Goal: Check status

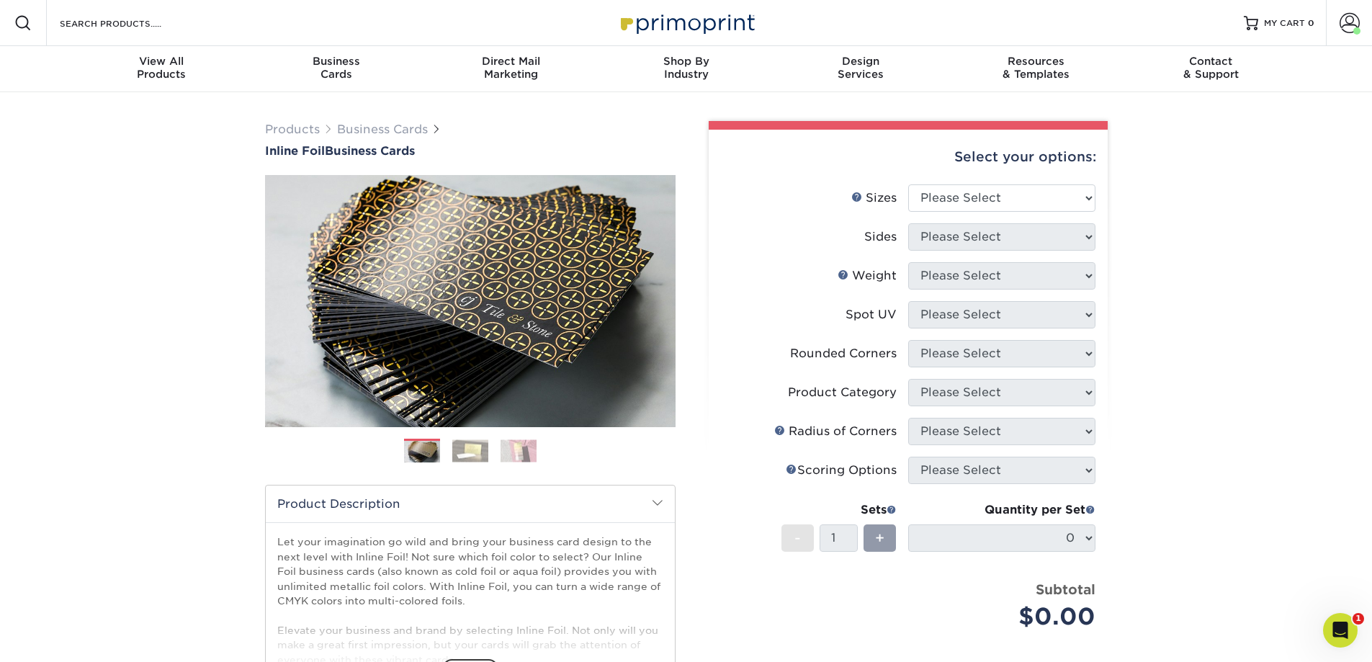
click at [1346, 22] on span at bounding box center [1349, 23] width 20 height 20
click at [1232, 98] on link "Account Dashboard" at bounding box center [1264, 101] width 181 height 19
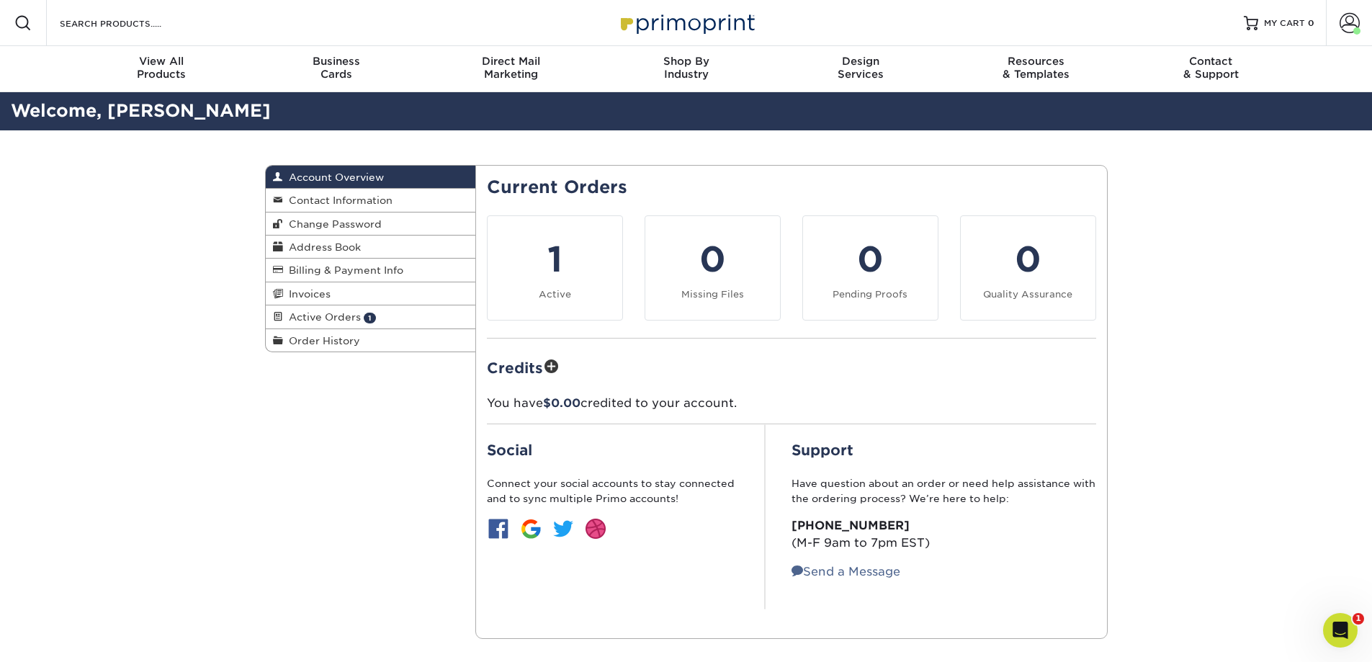
click at [318, 309] on link "Active Orders 1" at bounding box center [371, 316] width 210 height 23
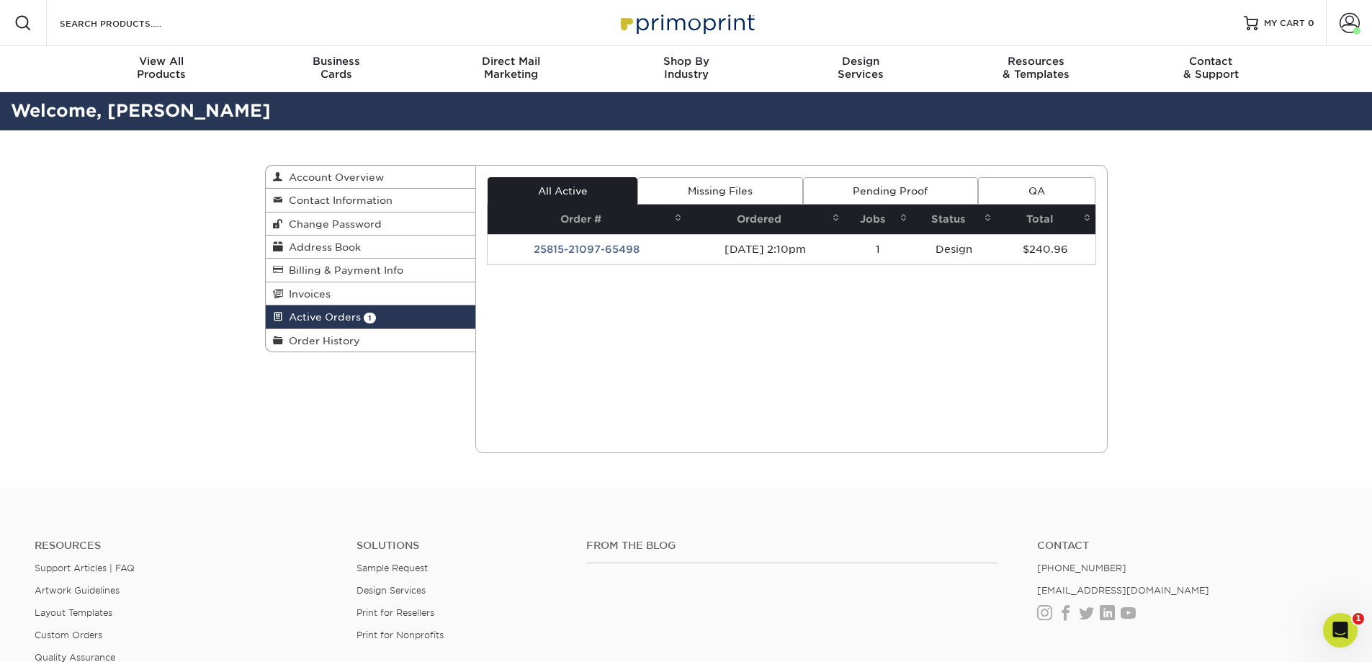
click at [696, 251] on td "08/15/2025 2:10pm" at bounding box center [765, 249] width 158 height 30
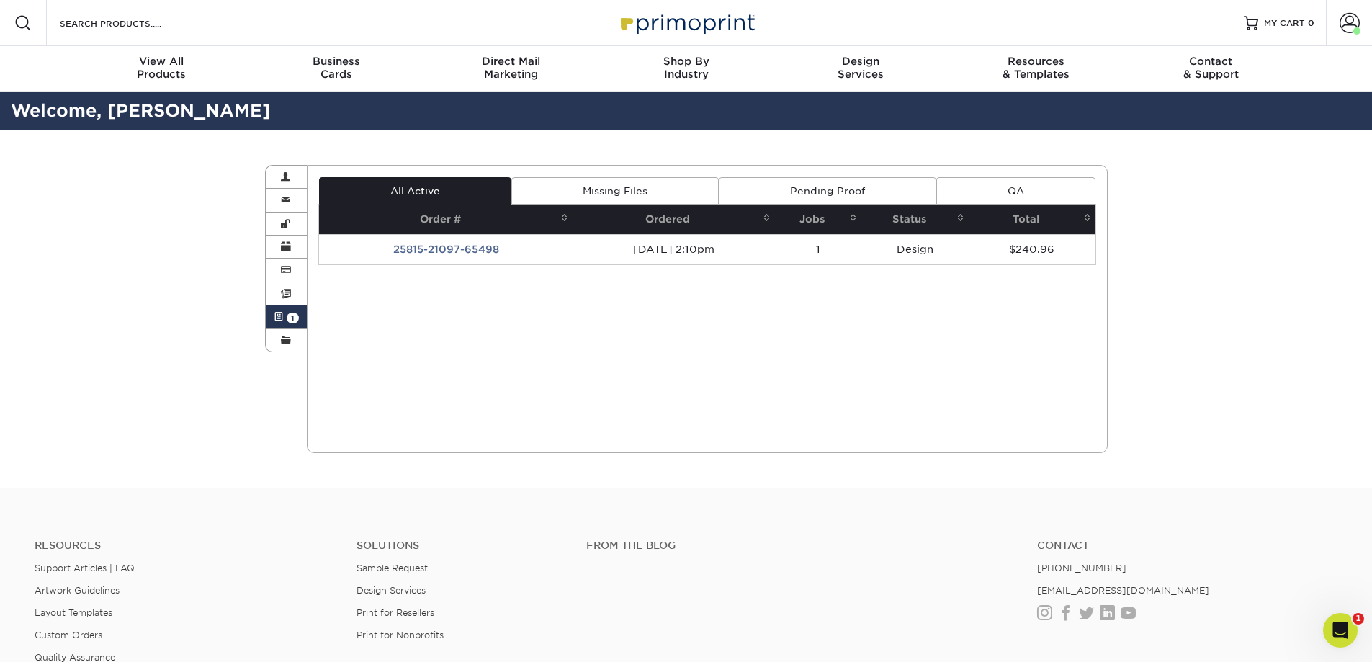
click at [420, 251] on div "All Active Missing Files Pending Proof QA Order # Ordered Jobs Status Total 1" at bounding box center [707, 221] width 778 height 88
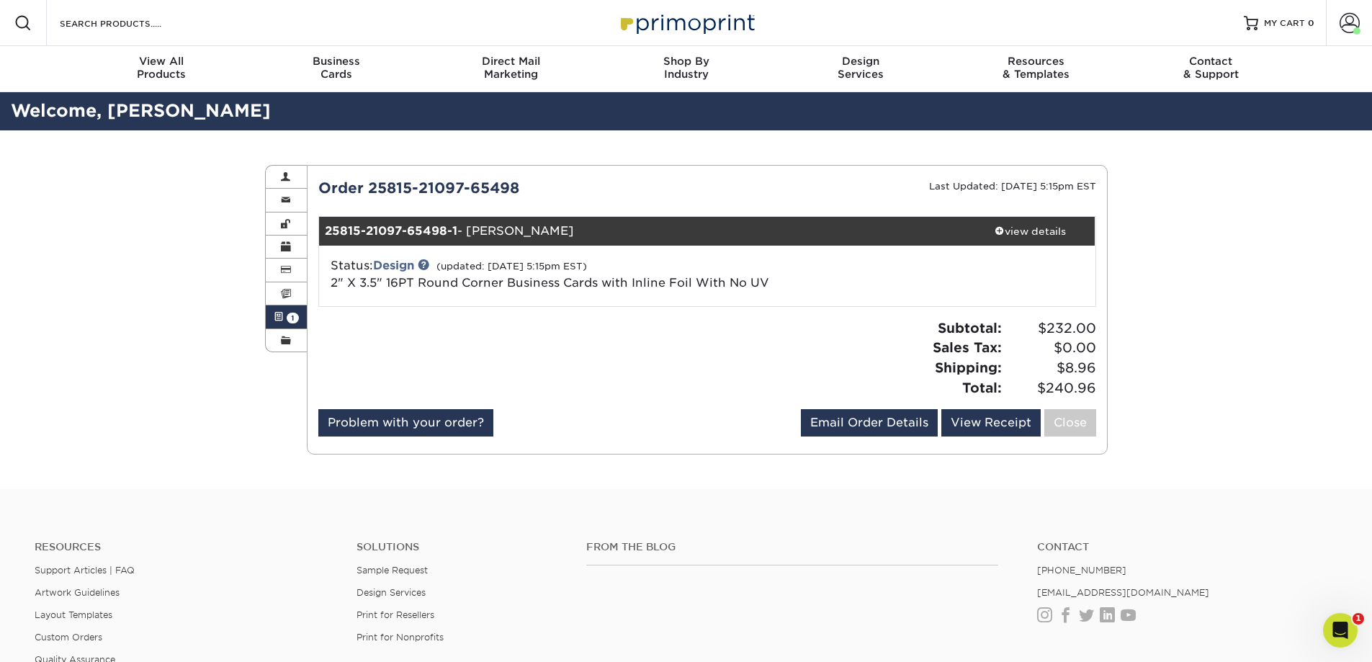
click at [294, 315] on span "1" at bounding box center [293, 318] width 12 height 11
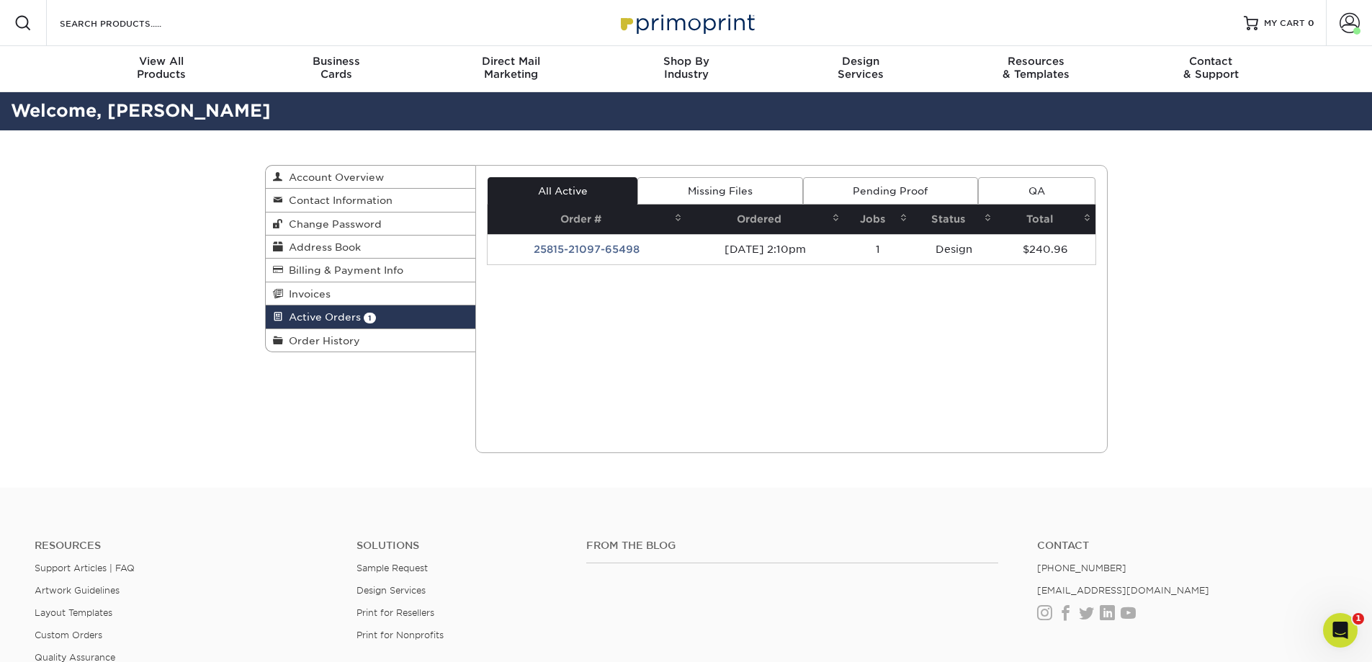
click at [866, 182] on link "Pending Proof" at bounding box center [890, 190] width 175 height 27
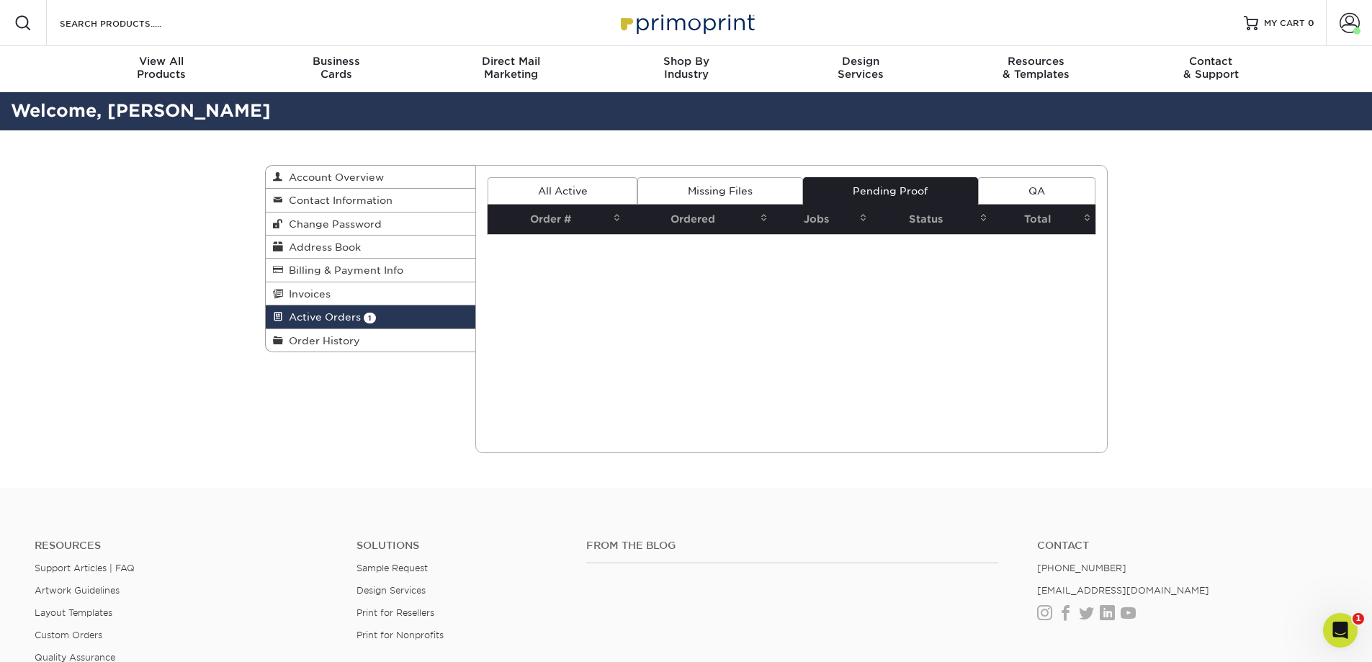
click at [549, 181] on link "All Active" at bounding box center [562, 190] width 150 height 27
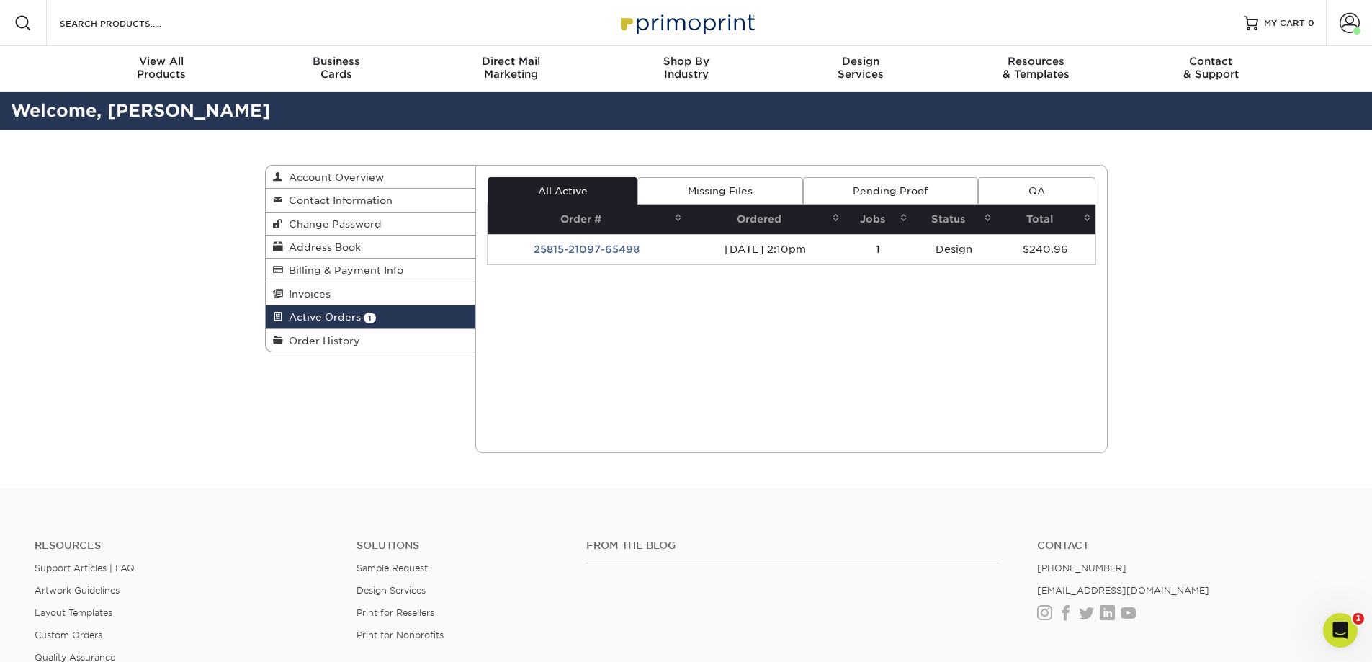
click at [549, 248] on td "25815-21097-65498" at bounding box center [586, 249] width 199 height 30
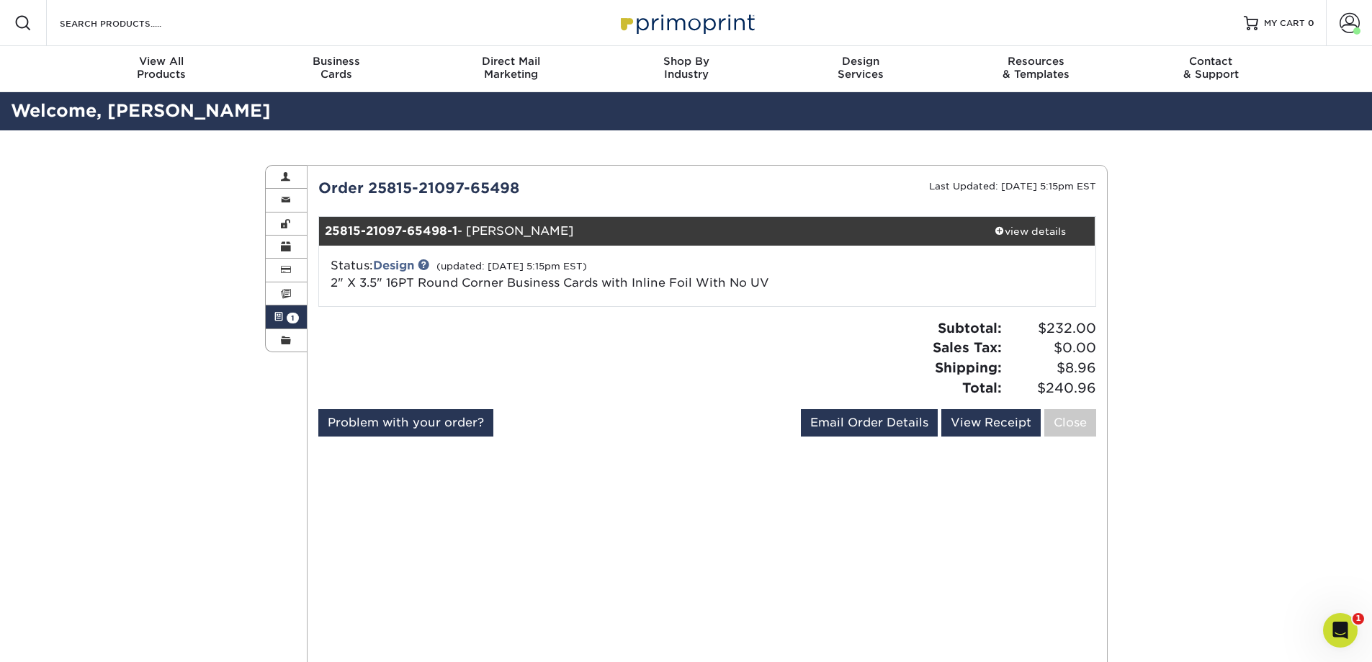
click at [405, 261] on link "Design" at bounding box center [393, 266] width 41 height 14
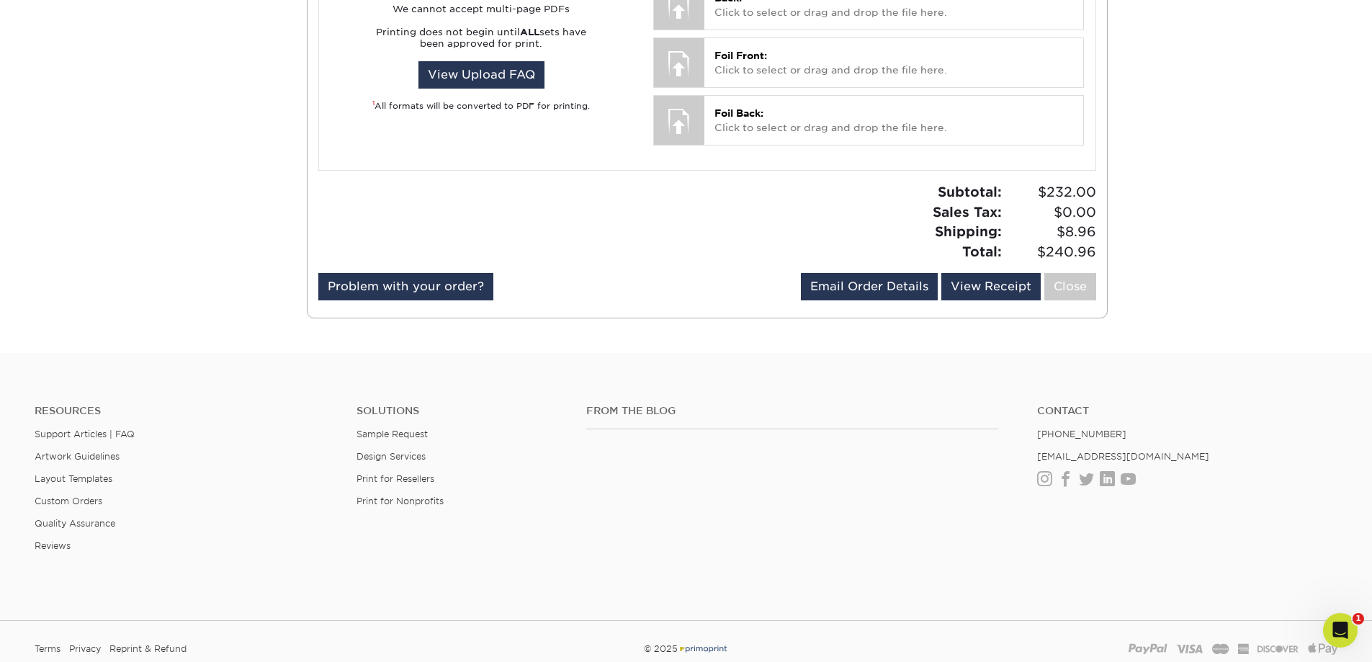
scroll to position [899, 0]
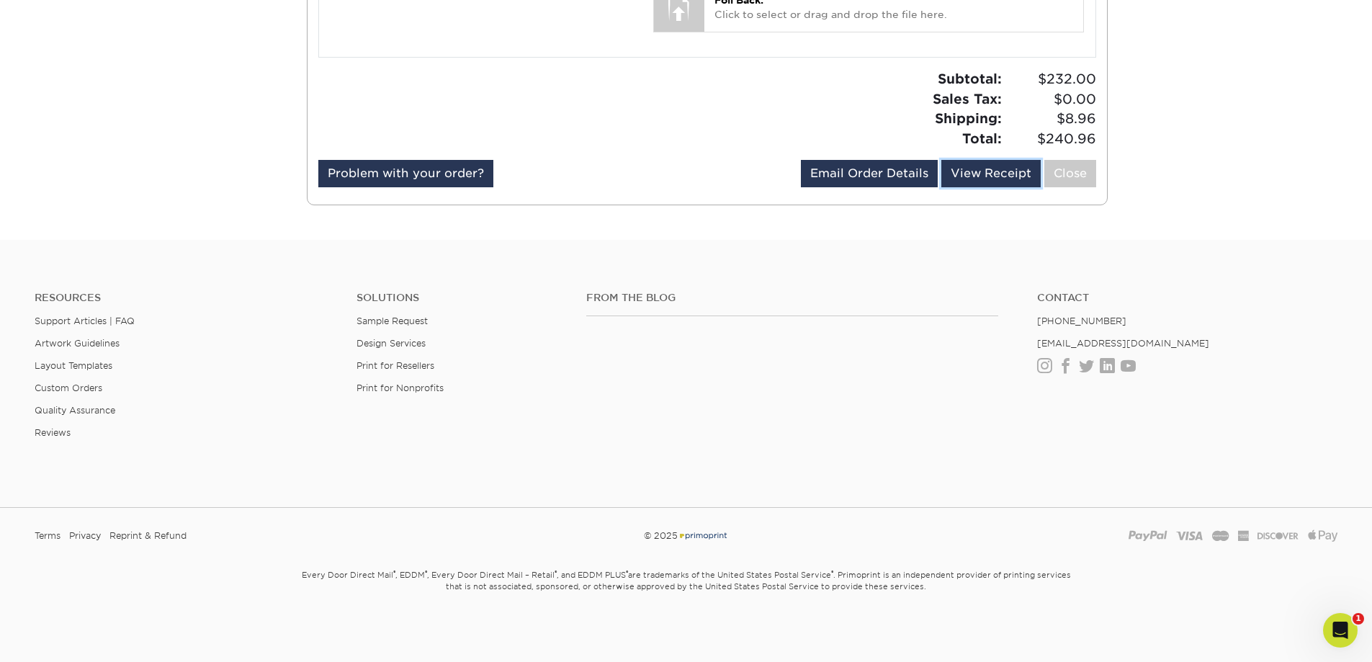
click at [974, 169] on link "View Receipt" at bounding box center [990, 173] width 99 height 27
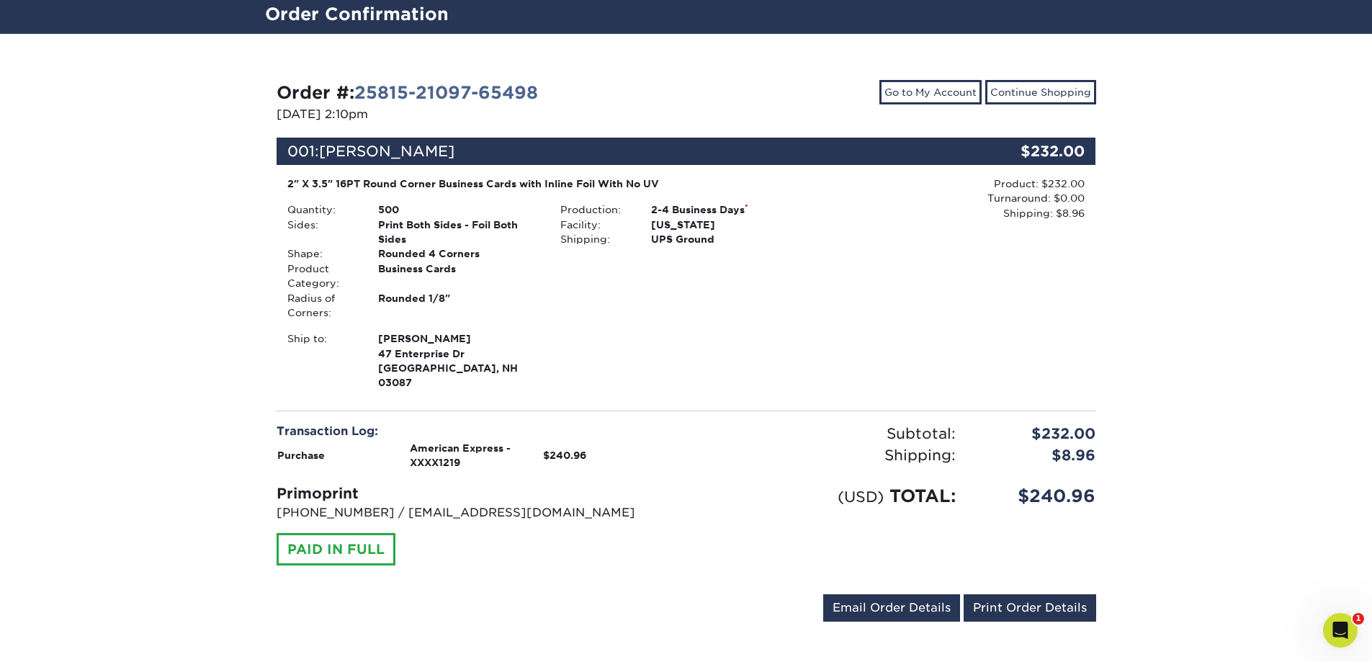
scroll to position [72, 0]
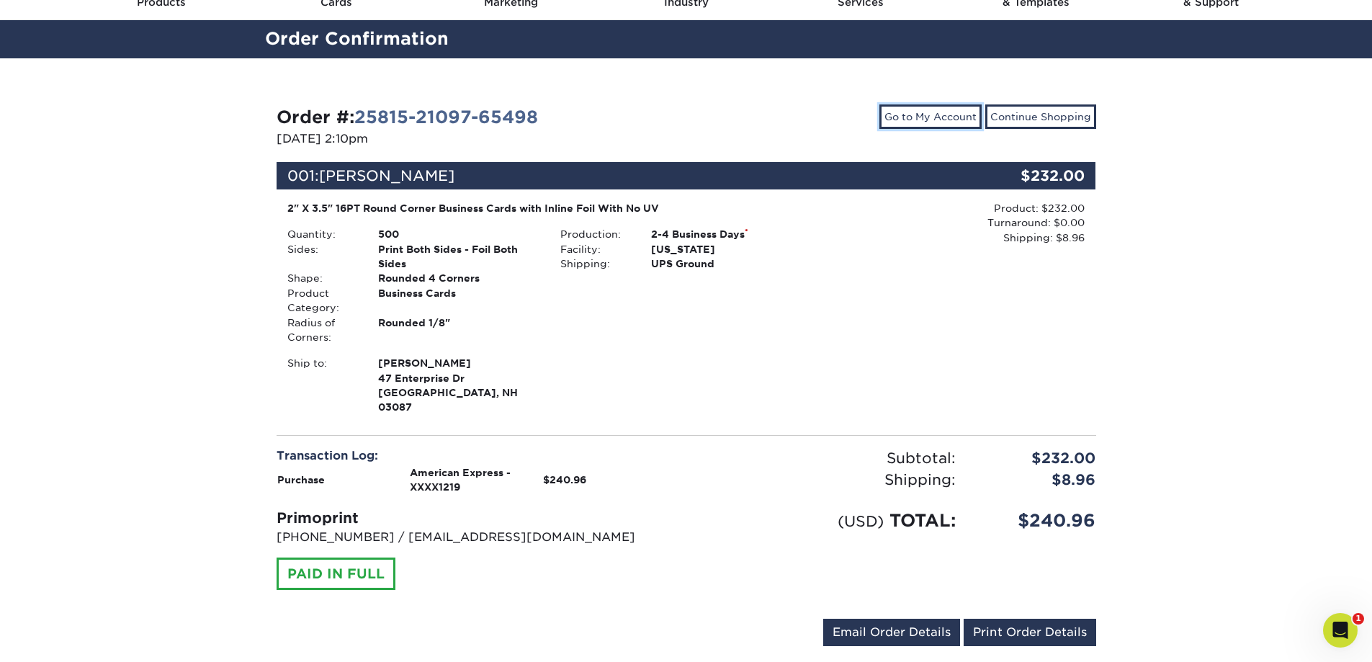
click at [932, 114] on link "Go to My Account" at bounding box center [930, 116] width 102 height 24
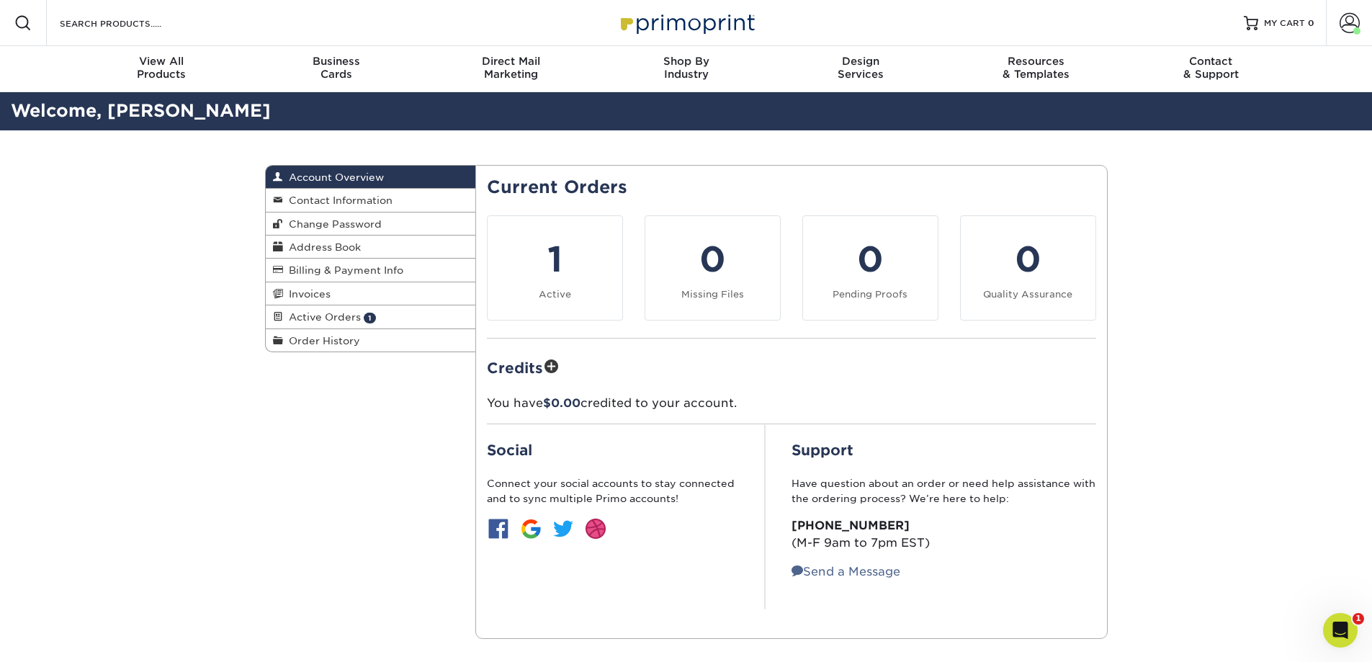
click at [1347, 23] on span at bounding box center [1349, 23] width 20 height 20
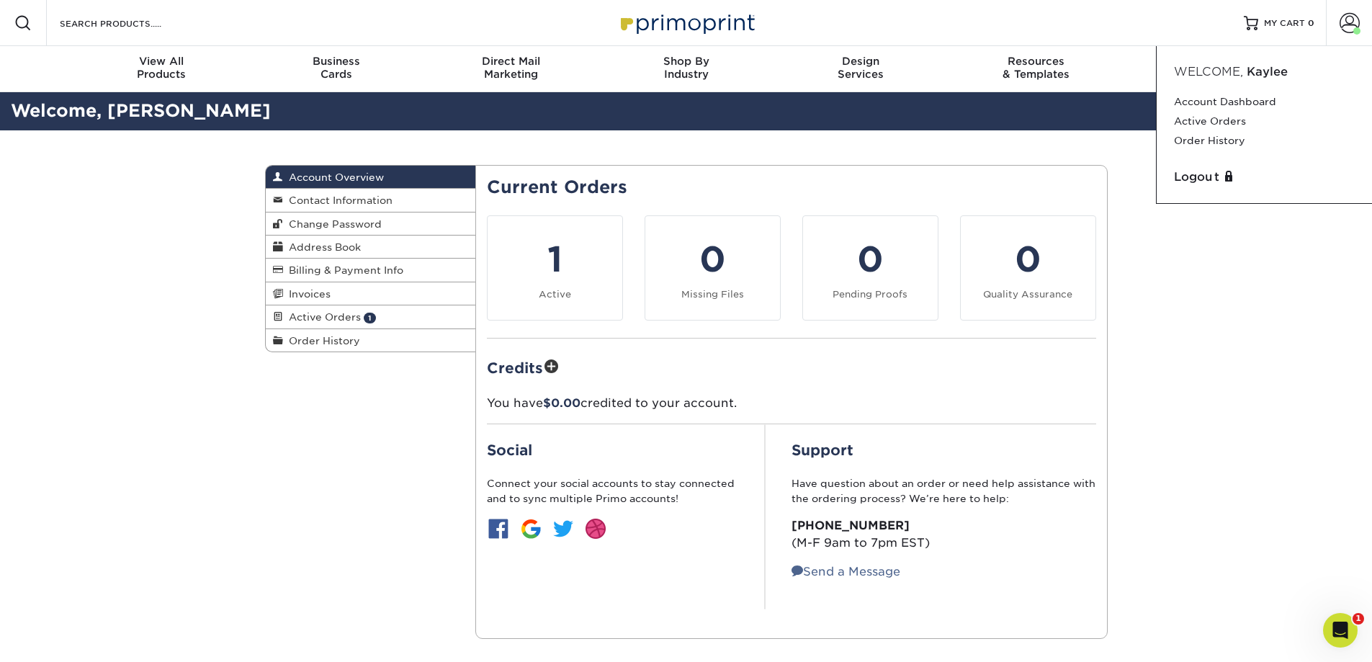
click at [1192, 174] on link "Logout" at bounding box center [1264, 176] width 181 height 17
